Goal: Task Accomplishment & Management: Use online tool/utility

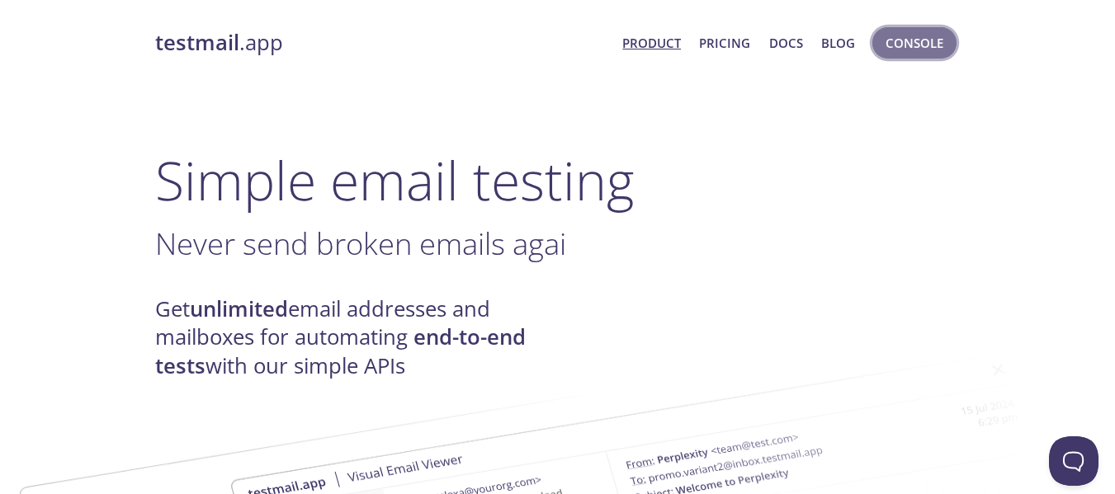
click at [918, 45] on span "Console" at bounding box center [914, 42] width 58 height 21
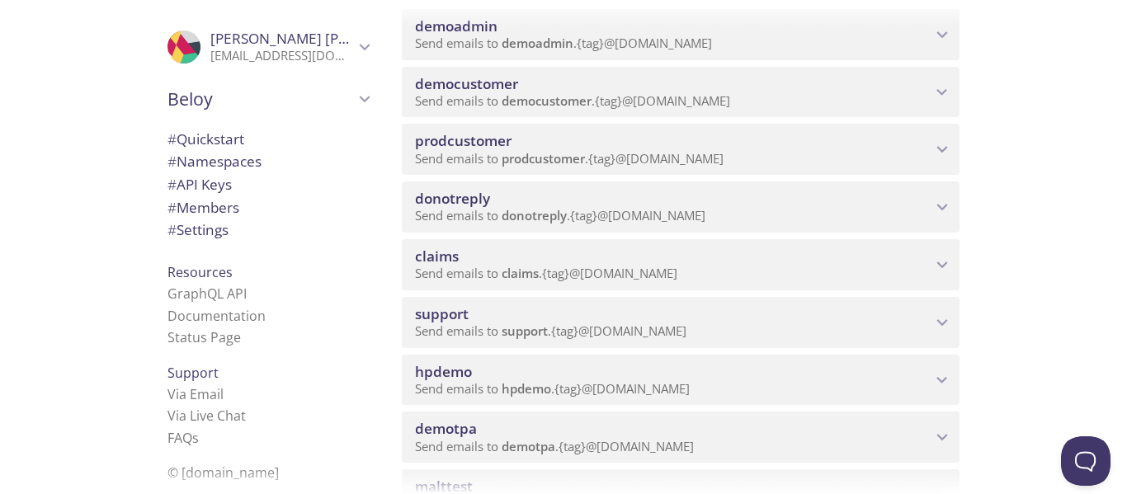
scroll to position [306, 0]
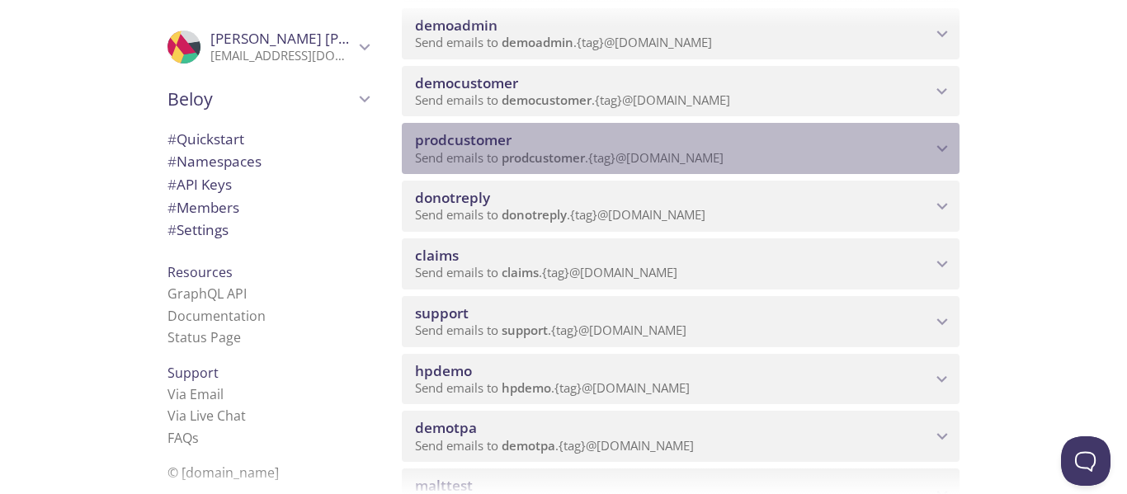
click at [686, 140] on span "prodcustomer" at bounding box center [673, 140] width 516 height 18
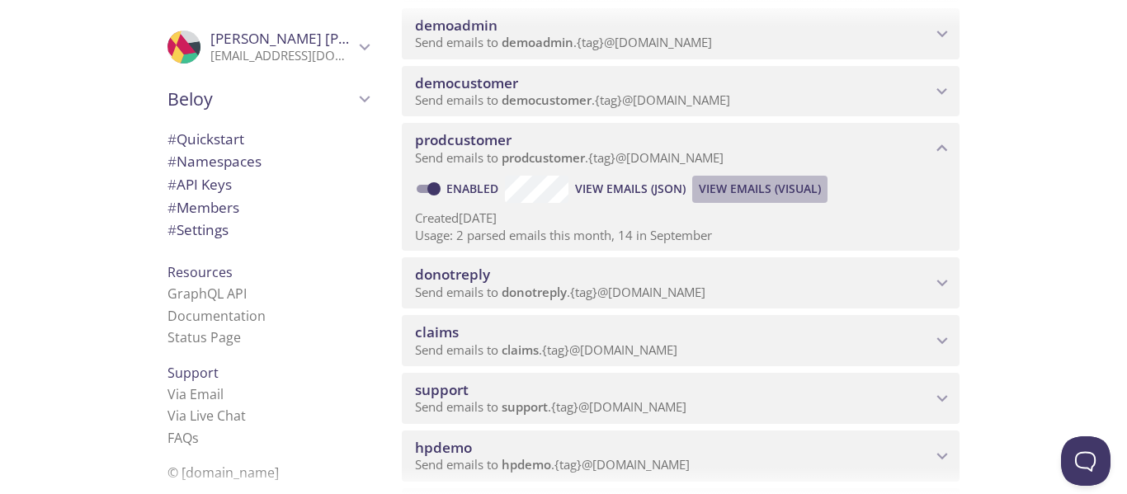
click at [744, 185] on span "View Emails (Visual)" at bounding box center [760, 189] width 122 height 20
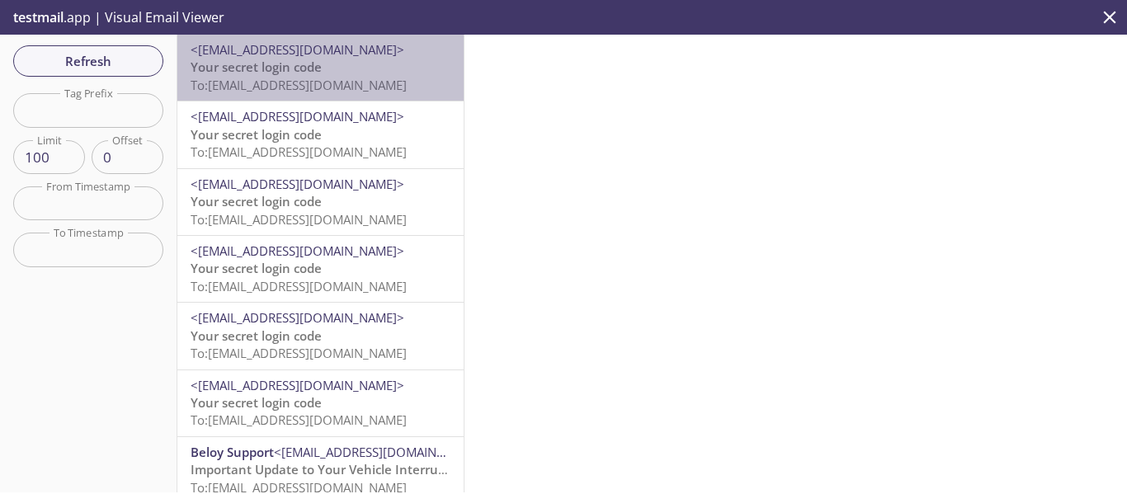
click at [331, 65] on p "Your secret login code To: [EMAIL_ADDRESS][DOMAIN_NAME]" at bounding box center [321, 76] width 260 height 35
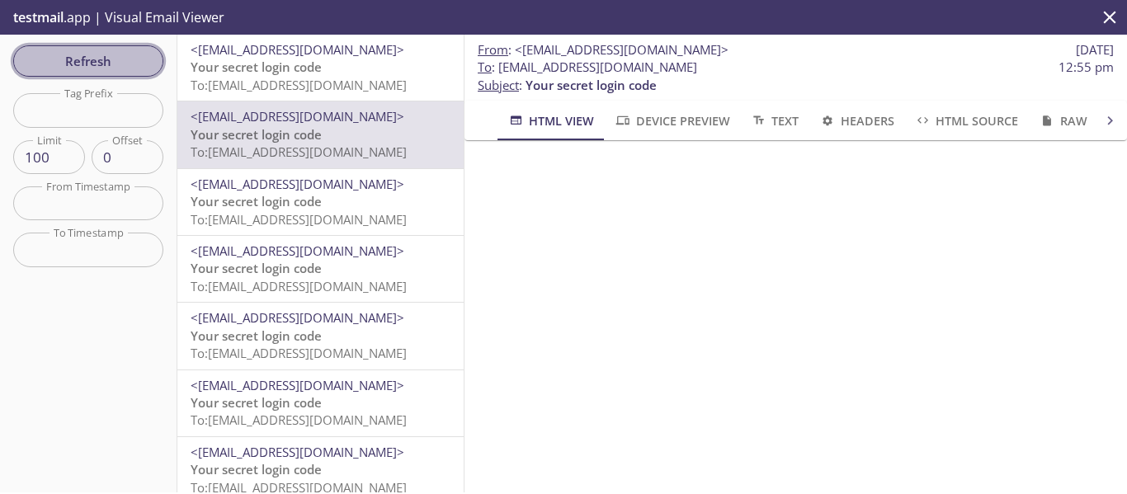
click at [94, 59] on span "Refresh" at bounding box center [88, 60] width 124 height 21
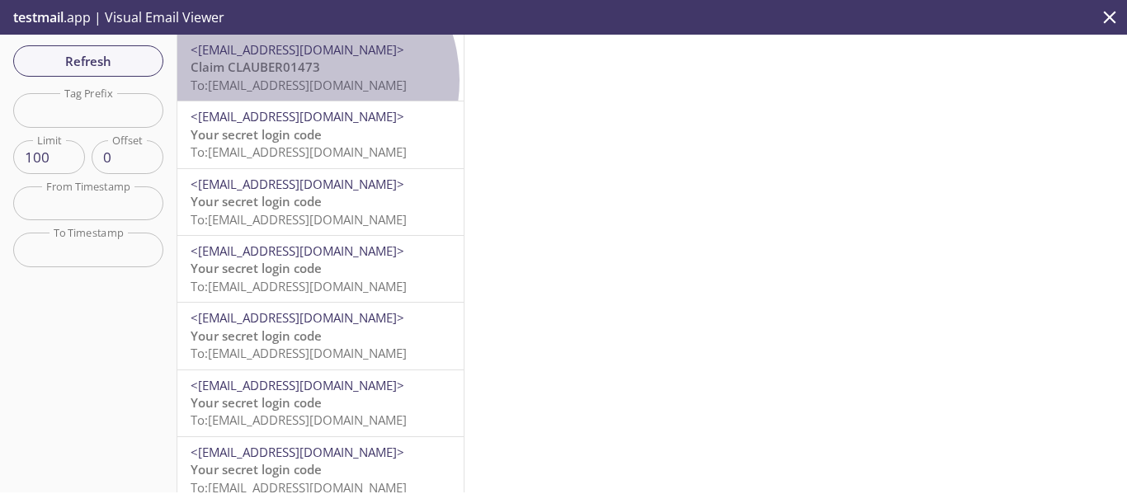
click at [306, 80] on span "To: [EMAIL_ADDRESS][DOMAIN_NAME]" at bounding box center [299, 85] width 216 height 17
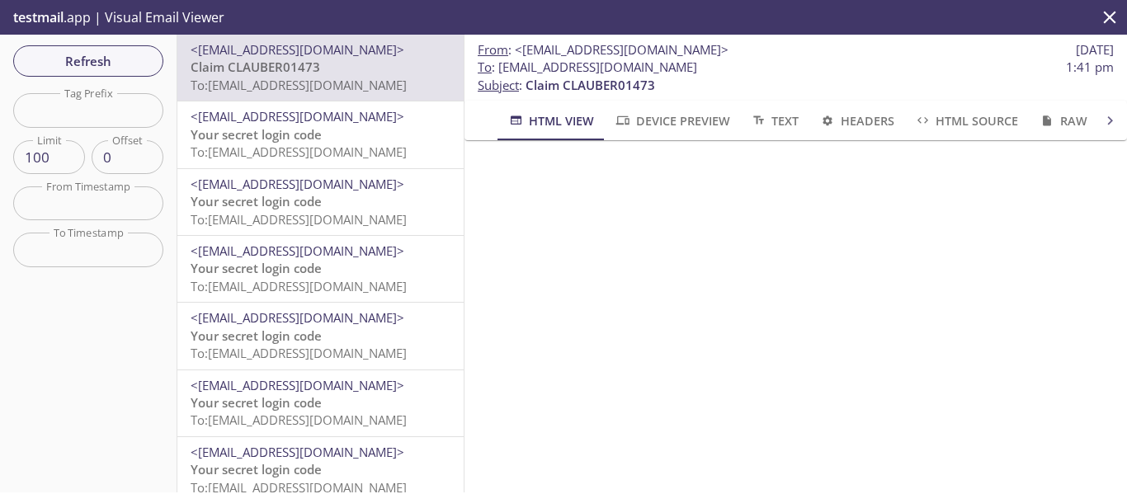
scroll to position [0, 14]
click at [1044, 112] on span "Raw" at bounding box center [1059, 121] width 49 height 21
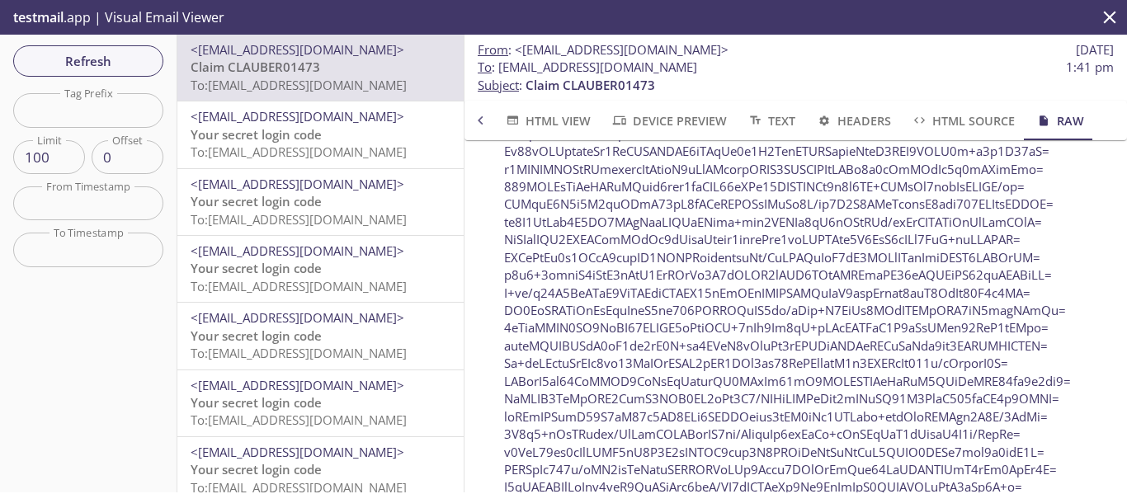
scroll to position [1957, 0]
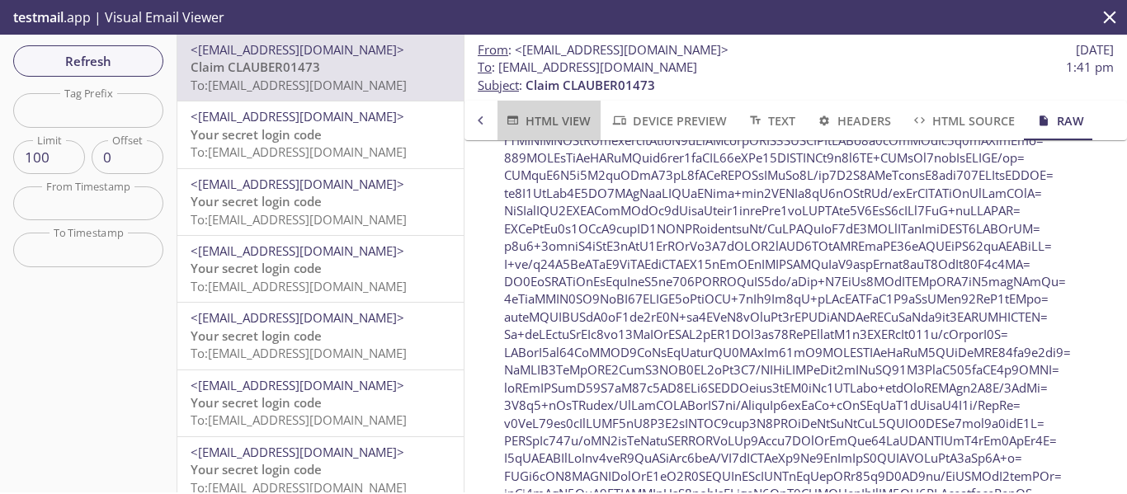
click at [572, 118] on span "HTML View" at bounding box center [547, 121] width 87 height 21
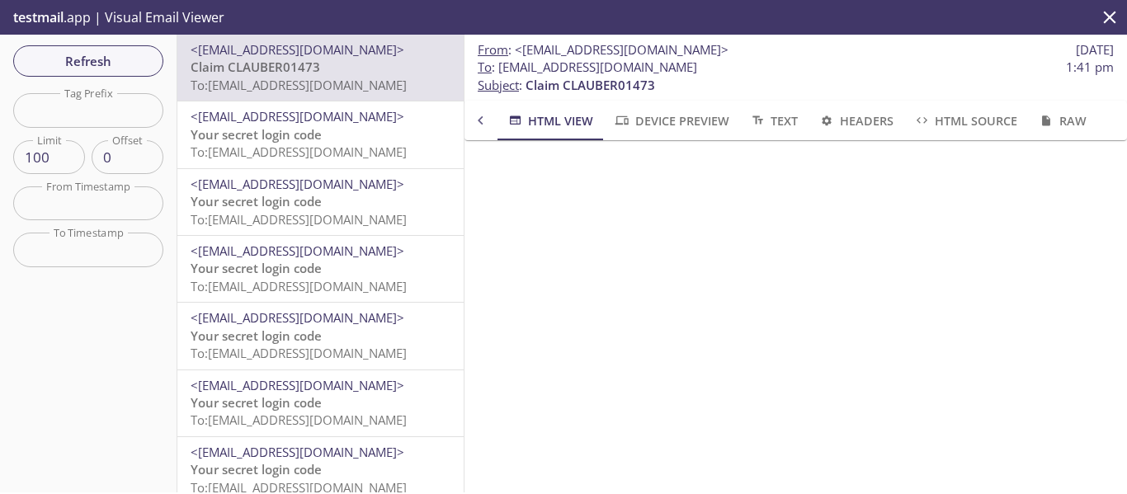
scroll to position [0, 0]
click at [644, 119] on span "Device Preview" at bounding box center [672, 121] width 116 height 21
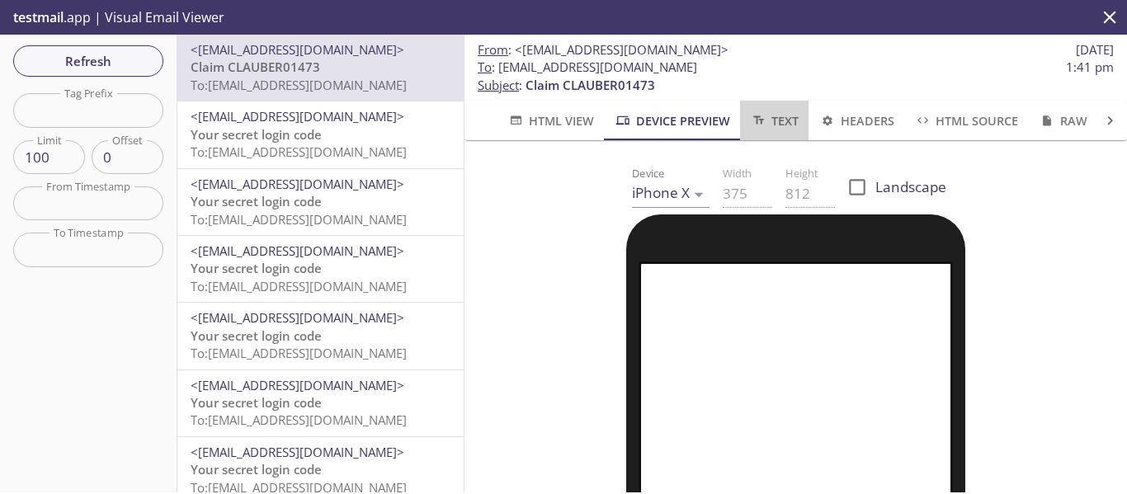
click at [776, 117] on span "Text" at bounding box center [774, 121] width 49 height 21
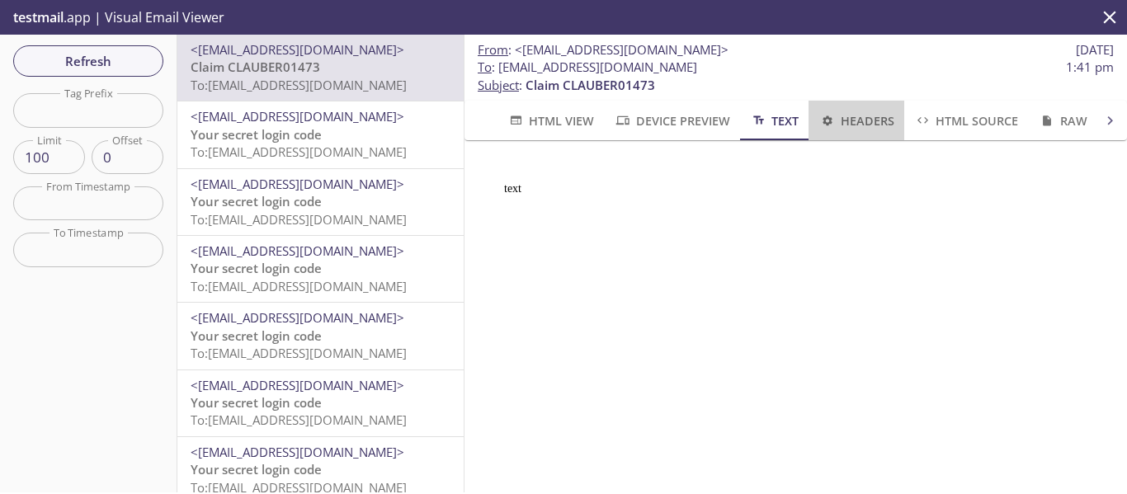
click at [869, 115] on span "Headers" at bounding box center [855, 121] width 75 height 21
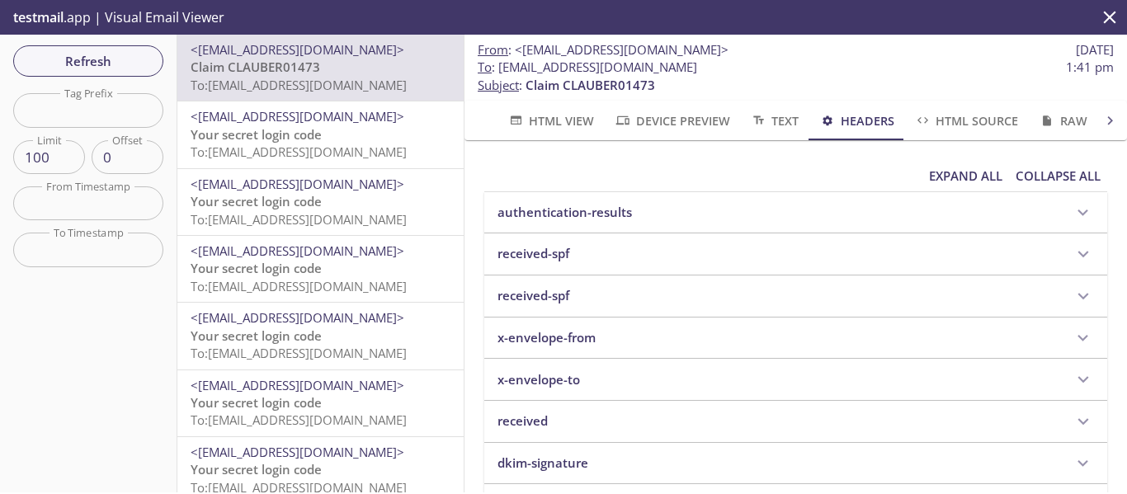
click at [950, 117] on span "HTML Source" at bounding box center [966, 121] width 104 height 21
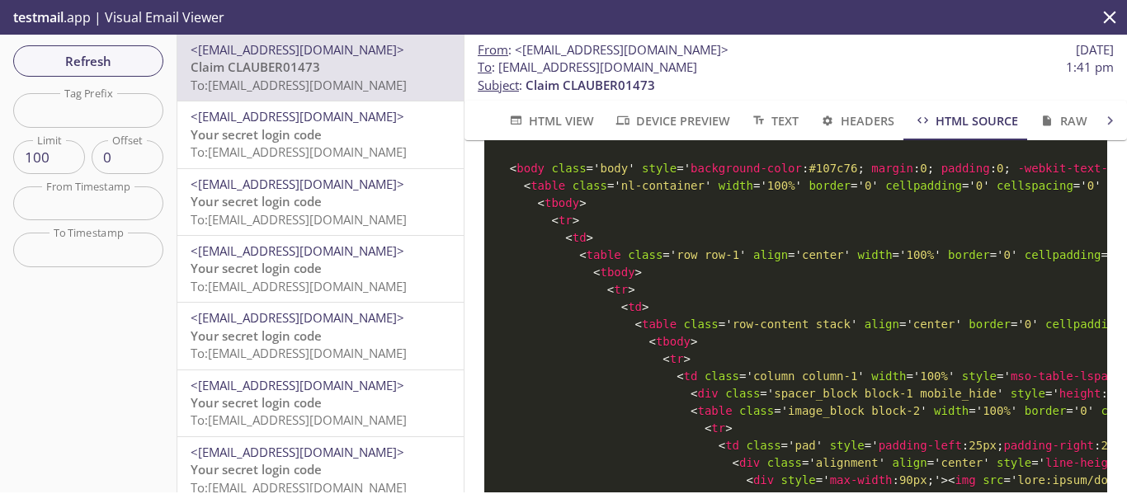
scroll to position [1818, 0]
click at [761, 258] on pre "<! DOCTYPE html > < html xmlns: v = ' urn:schemas-microsoft-com:vml ' xmlns: o …" at bounding box center [795, 307] width 623 height 3921
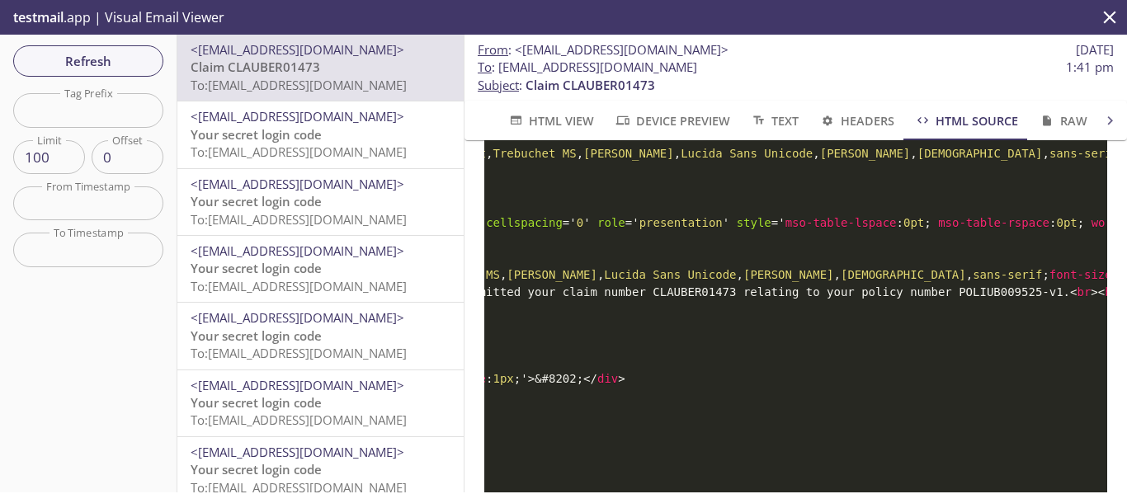
scroll to position [1921, 0]
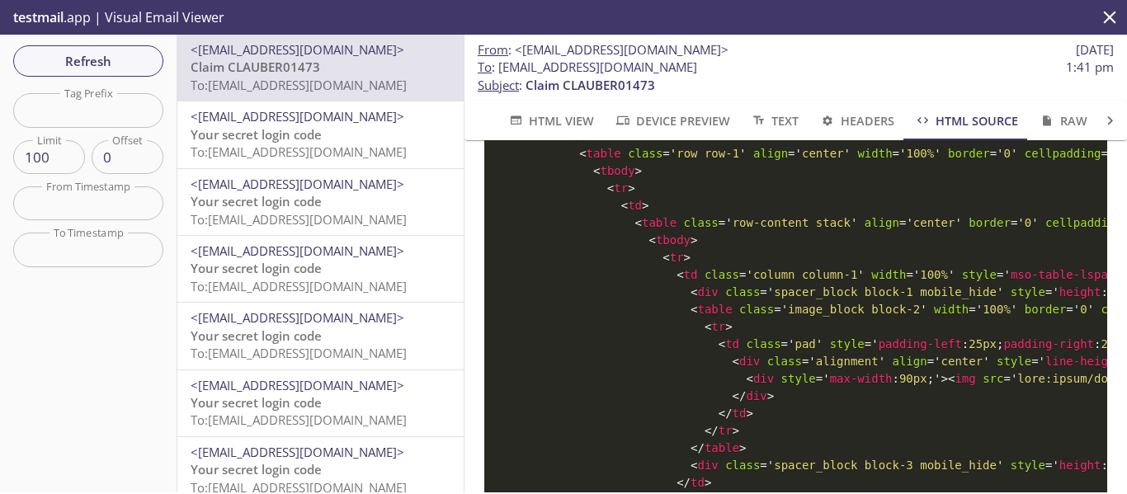
click at [555, 114] on span "HTML View" at bounding box center [550, 121] width 87 height 21
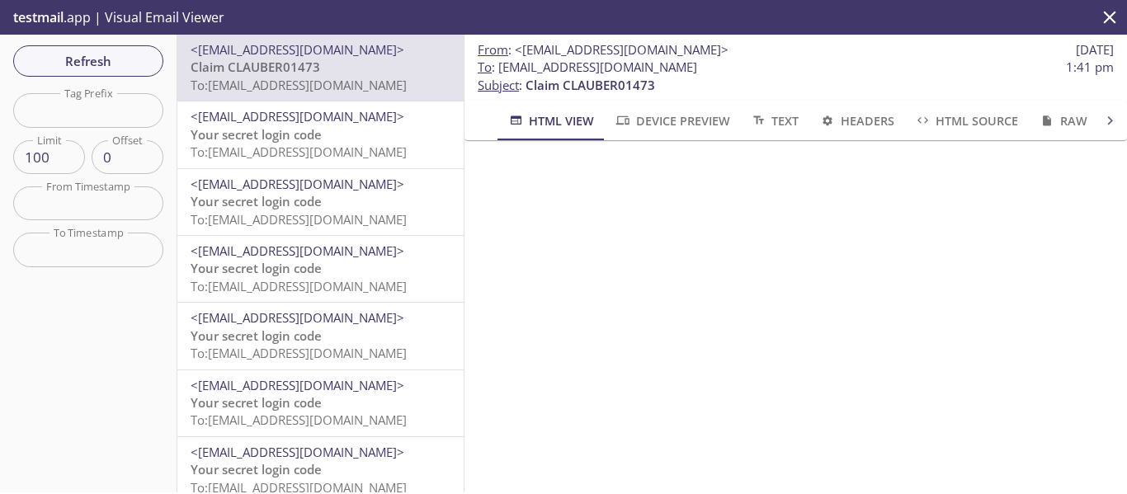
scroll to position [0, 0]
click at [700, 120] on span "Device Preview" at bounding box center [672, 121] width 116 height 21
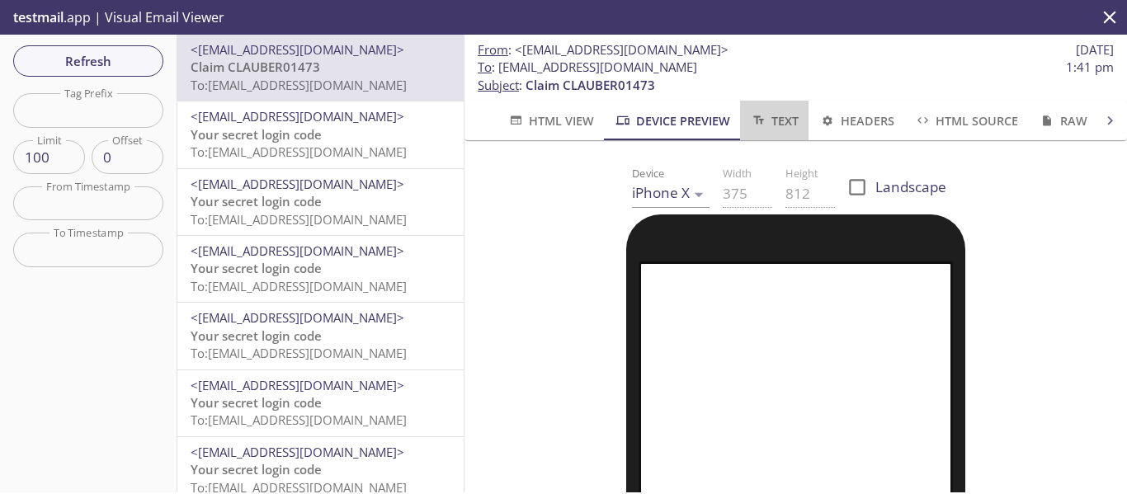
click at [786, 114] on span "Text" at bounding box center [774, 121] width 49 height 21
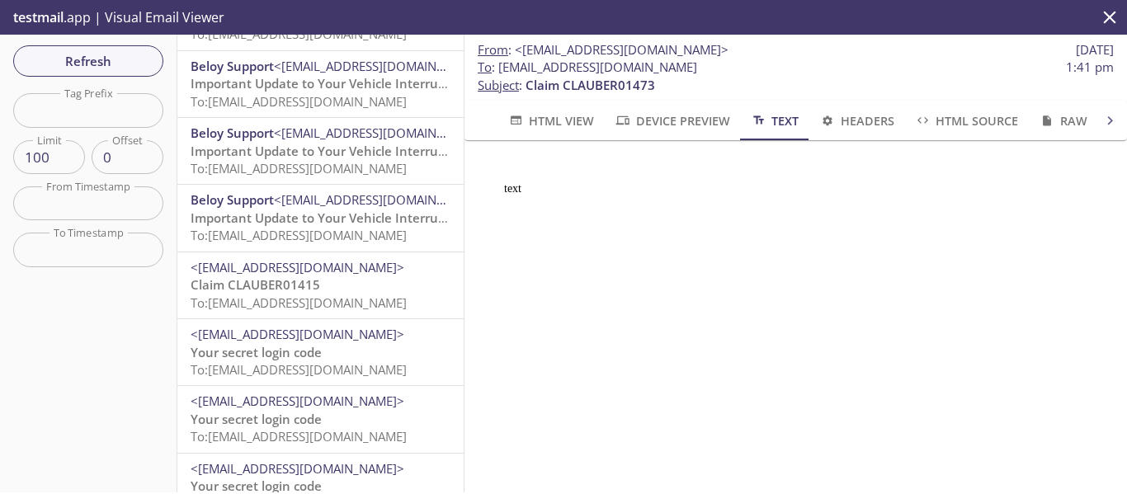
scroll to position [588, 0]
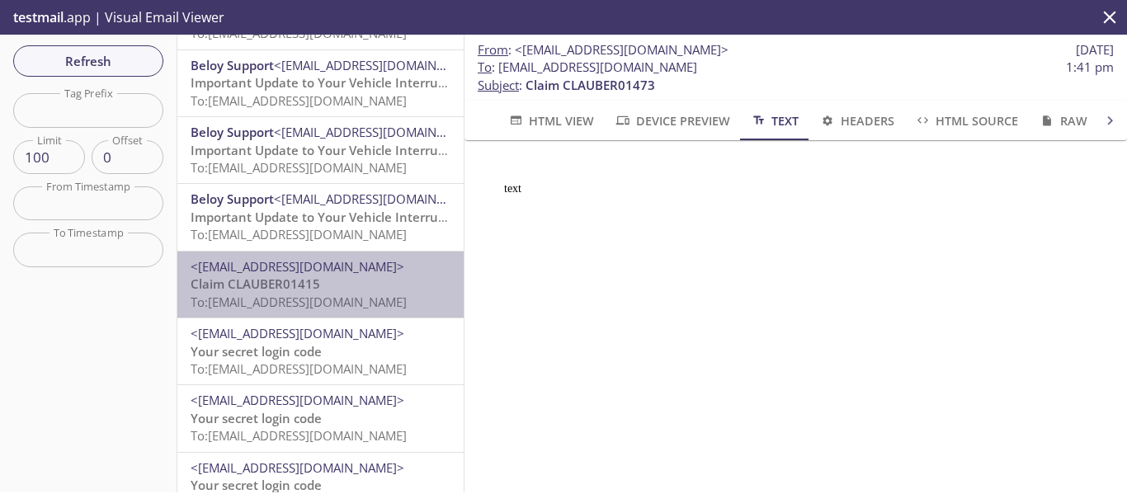
click at [379, 285] on p "Claim CLAUBER01415 To: [EMAIL_ADDRESS][DOMAIN_NAME]" at bounding box center [321, 293] width 260 height 35
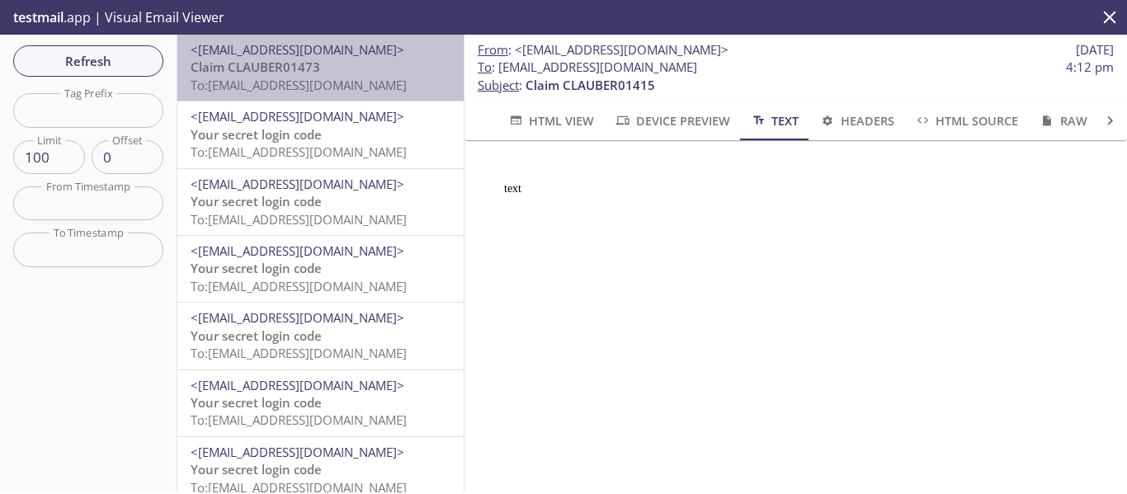
click at [356, 77] on span "To: [EMAIL_ADDRESS][DOMAIN_NAME]" at bounding box center [299, 85] width 216 height 17
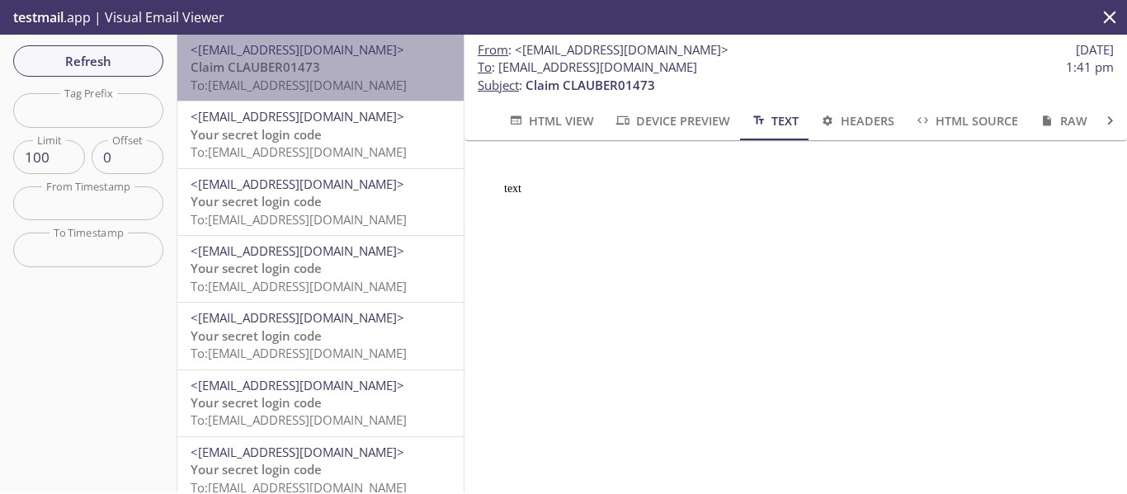
click at [361, 62] on p "Claim CLAUBER01473 To: [EMAIL_ADDRESS][DOMAIN_NAME]" at bounding box center [321, 76] width 260 height 35
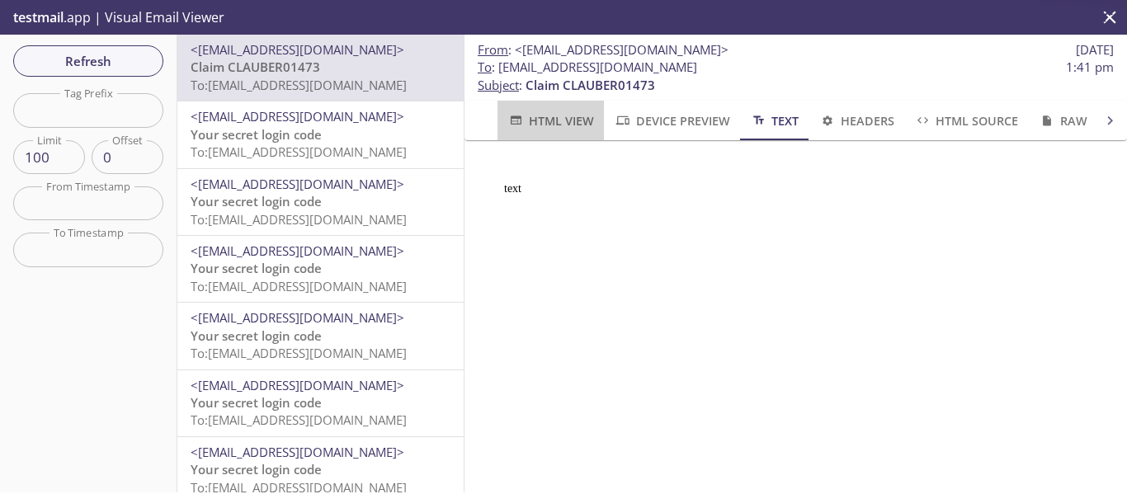
click at [553, 132] on button "HTML View" at bounding box center [550, 121] width 106 height 40
